Goal: Check status

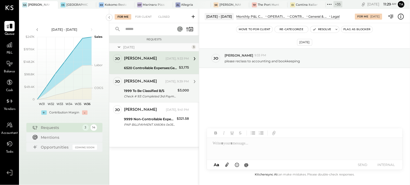
click at [144, 95] on div "Check # 93: Completed 3rd Payments for Chefs Bakery" at bounding box center [150, 95] width 52 height 5
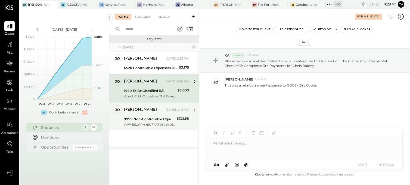
click at [150, 123] on div "PNP BILLPAYMENT XX6064 0x0525EK" at bounding box center [149, 124] width 51 height 5
